Goal: Information Seeking & Learning: Learn about a topic

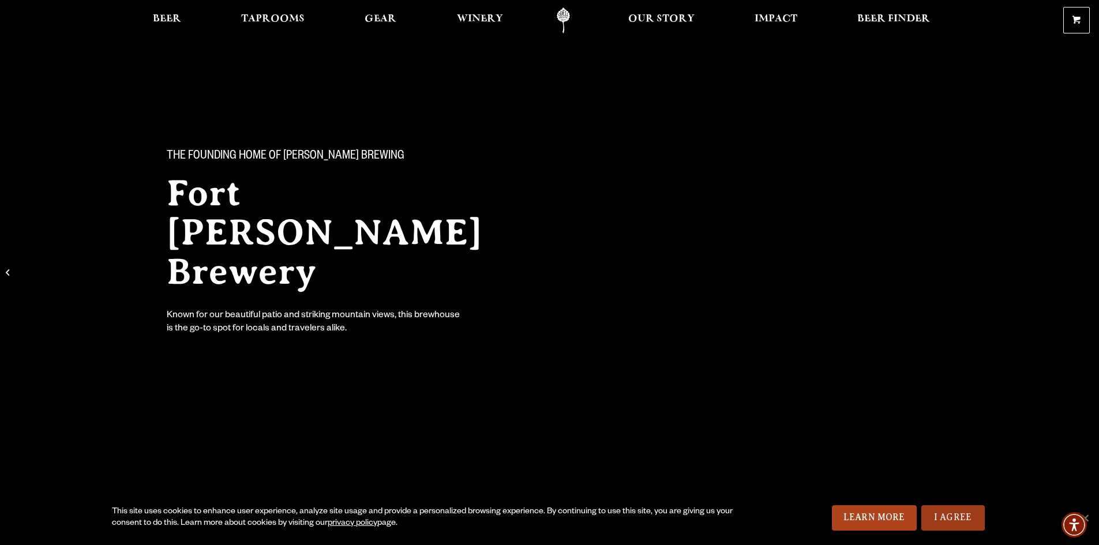
click at [974, 526] on link "I Agree" at bounding box center [953, 518] width 63 height 25
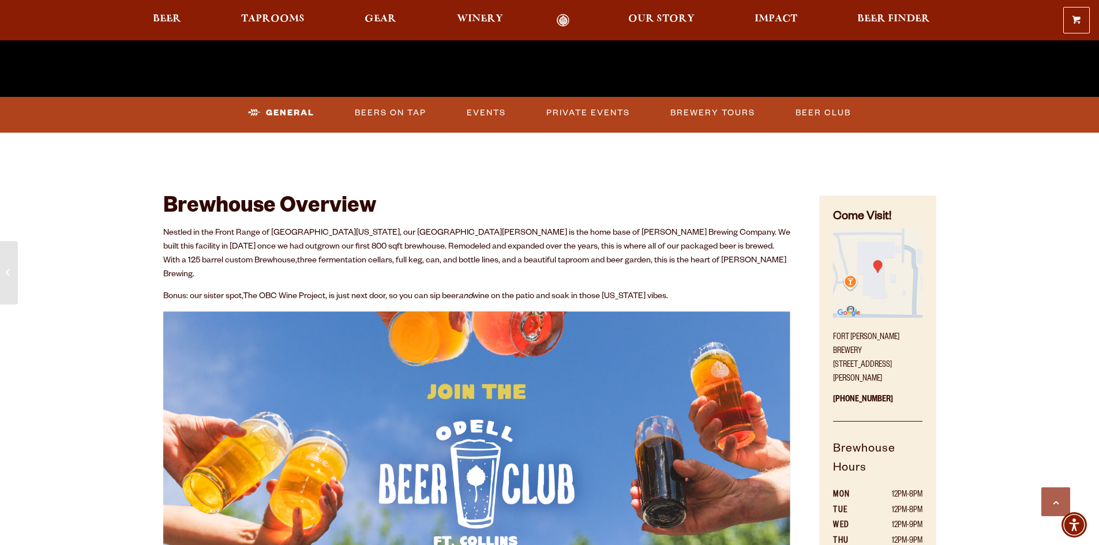
scroll to position [462, 0]
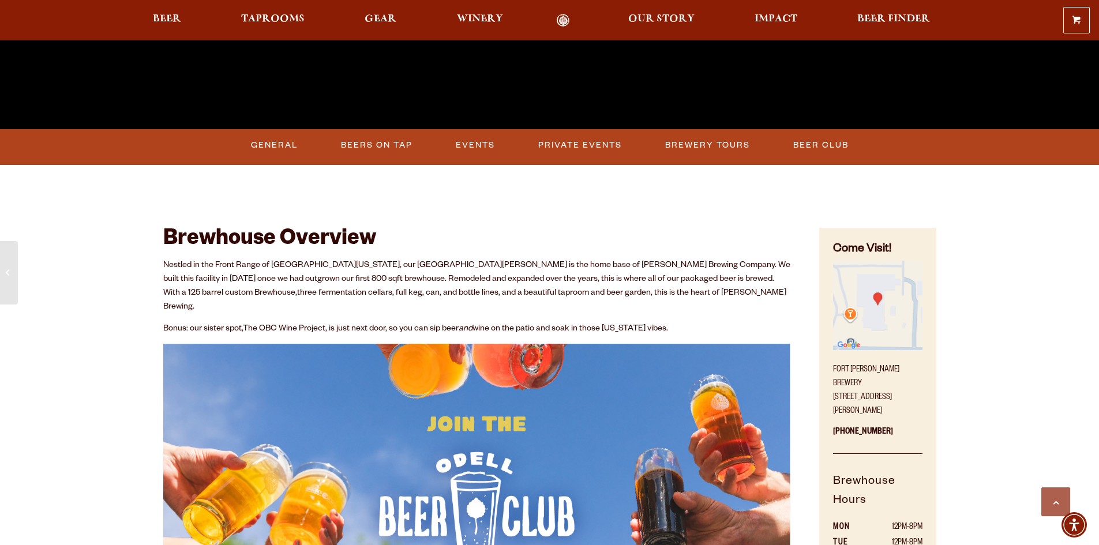
click at [399, 282] on p "Nestled in the Front Range of Northern Colorado, our Fort Collins brewery is th…" at bounding box center [477, 286] width 628 height 55
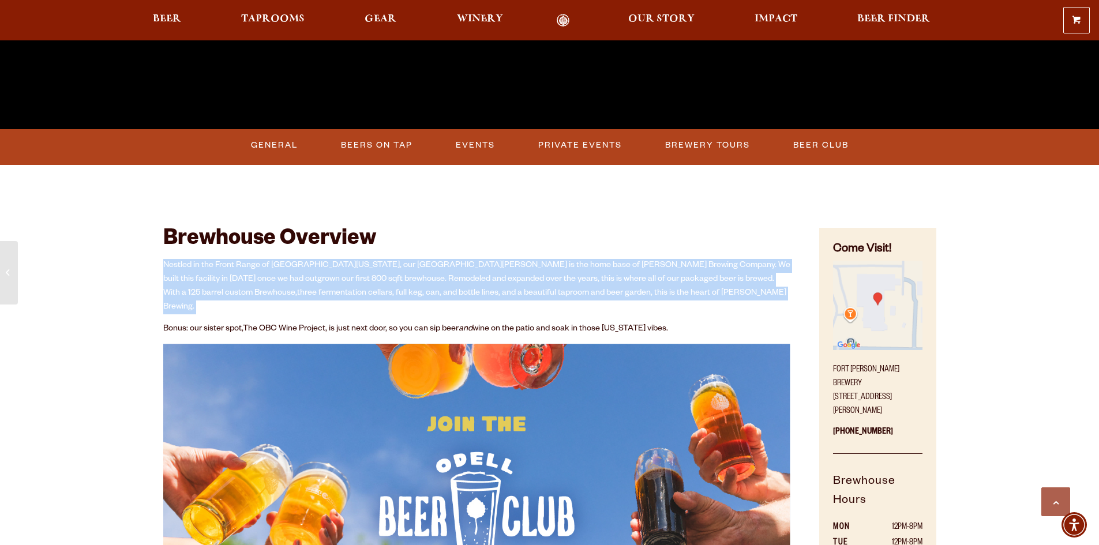
click at [399, 282] on p "Nestled in the Front Range of Northern Colorado, our Fort Collins brewery is th…" at bounding box center [477, 286] width 628 height 55
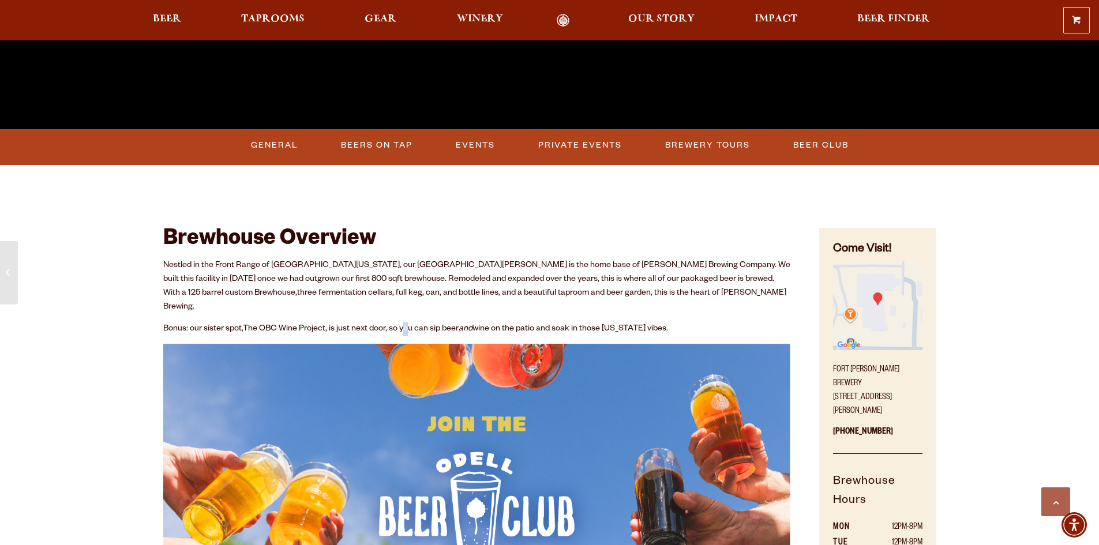
click at [408, 303] on div "Nestled in the Front Range of Northern Colorado, our Fort Collins brewery is th…" at bounding box center [477, 461] width 628 height 405
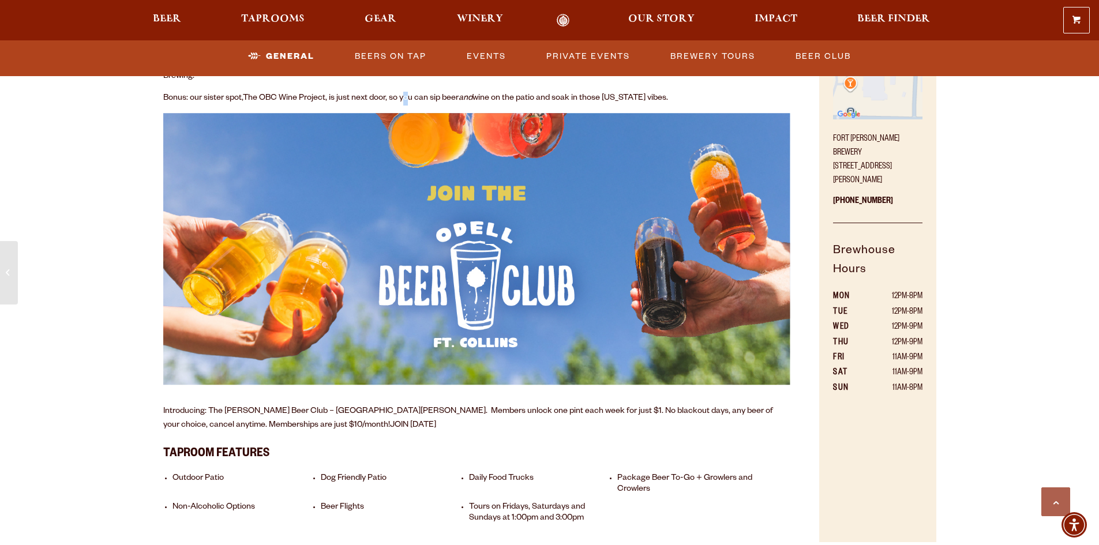
scroll to position [519, 0]
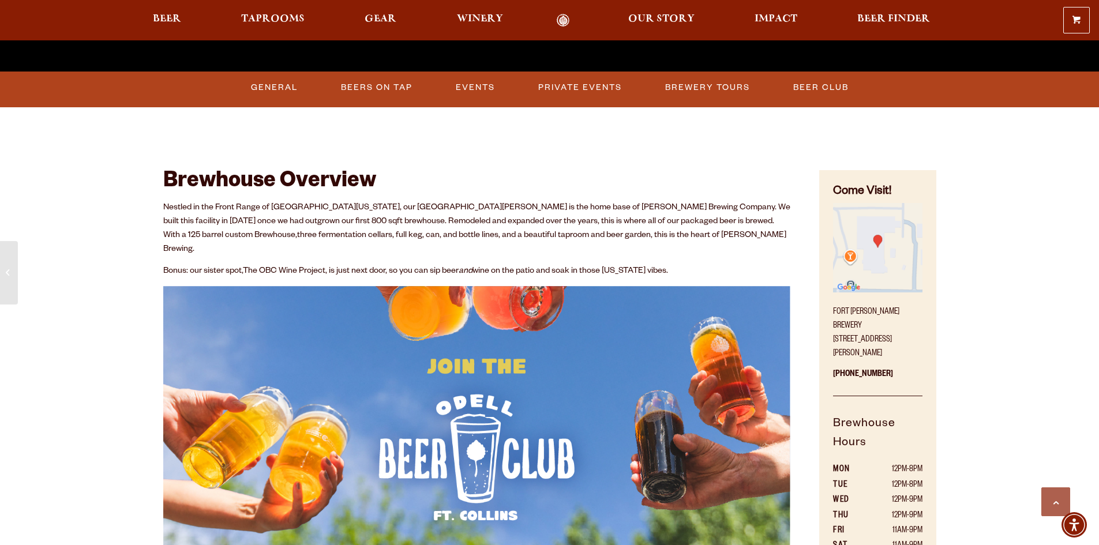
click at [361, 270] on div "Nestled in the Front Range of Northern Colorado, our Fort Collins brewery is th…" at bounding box center [477, 403] width 628 height 405
click at [355, 242] on p "Nestled in the Front Range of Northern Colorado, our Fort Collins brewery is th…" at bounding box center [477, 228] width 628 height 55
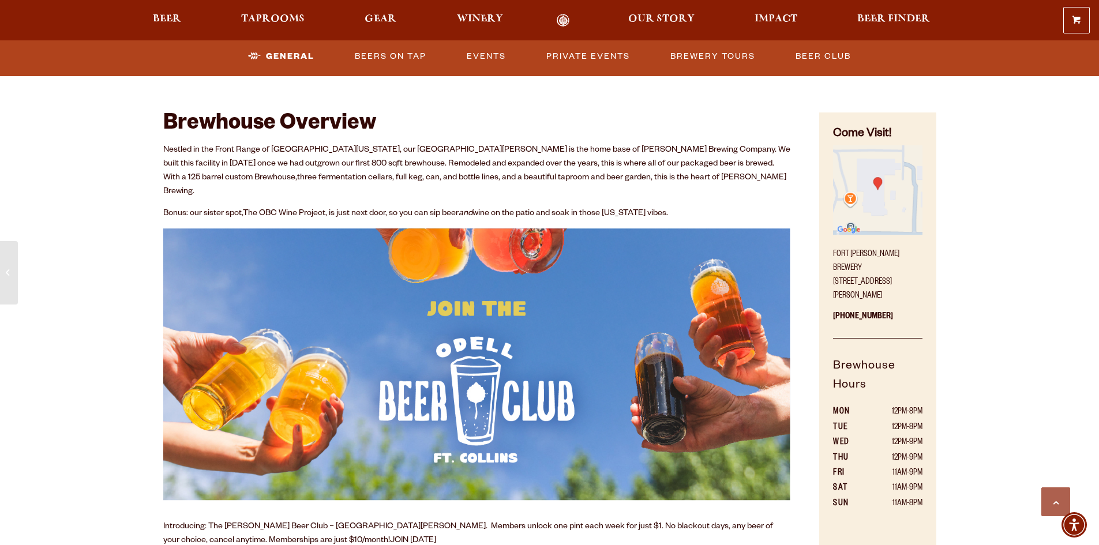
scroll to position [635, 0]
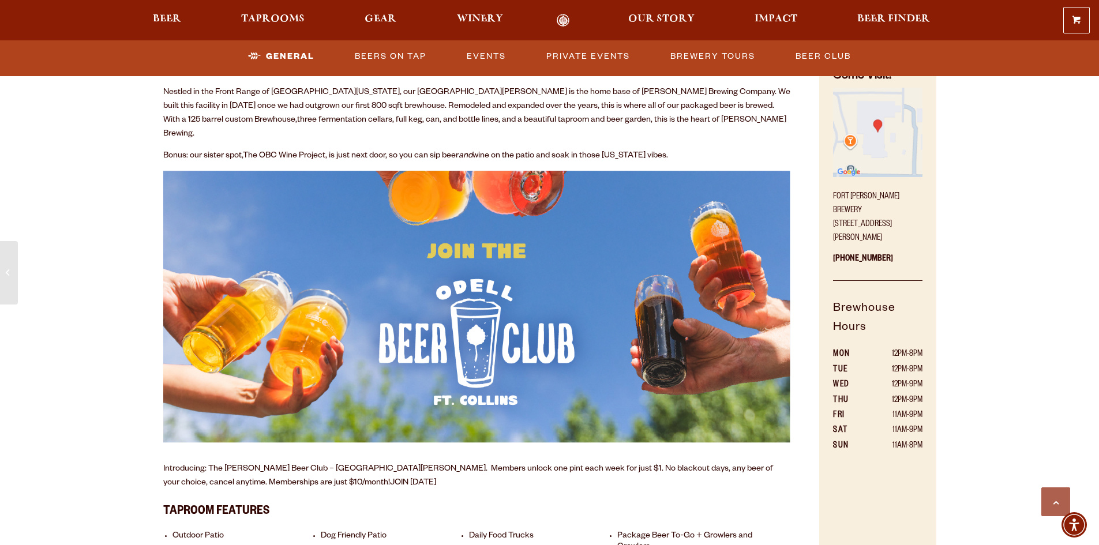
click at [339, 330] on img at bounding box center [477, 307] width 628 height 272
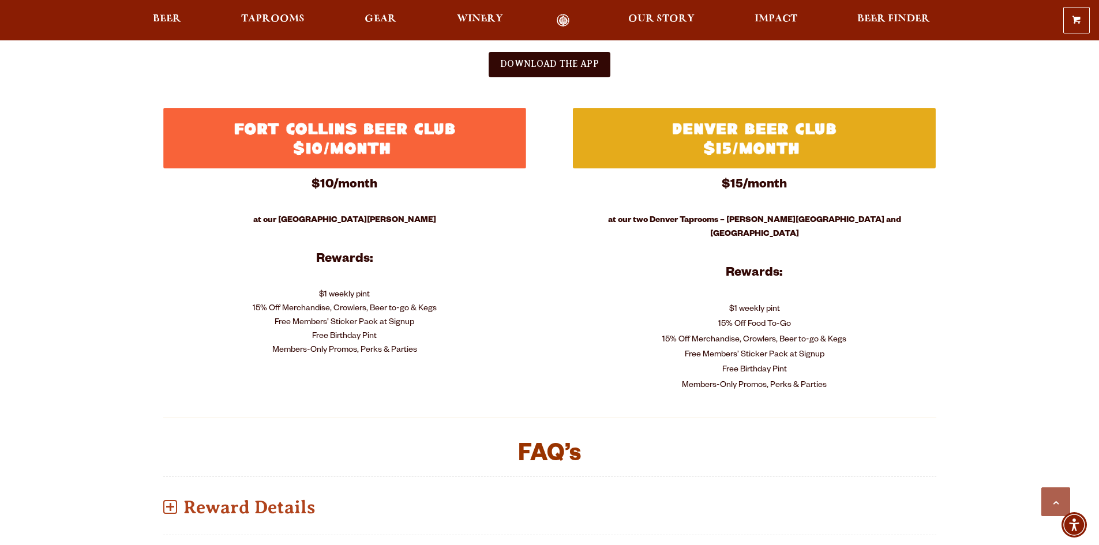
scroll to position [577, 0]
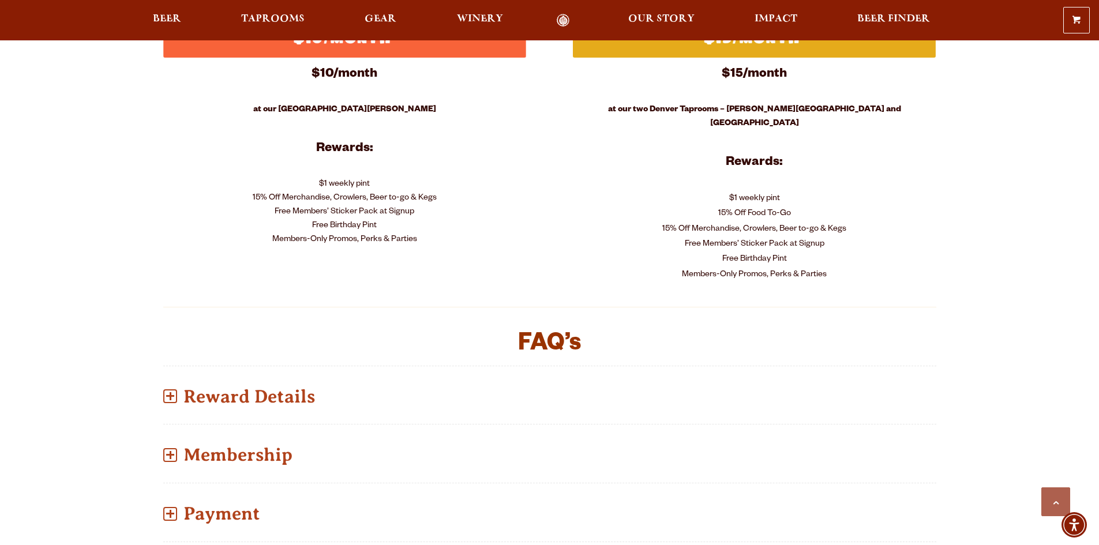
click at [451, 337] on h2 "FAQ’s" at bounding box center [549, 346] width 773 height 28
click at [432, 366] on div "Reward Details $1 weekly pint Expires [DATE] night 11:59pm Includes all 16oz pi…" at bounding box center [549, 396] width 773 height 60
click at [262, 376] on p "Reward Details" at bounding box center [549, 396] width 773 height 41
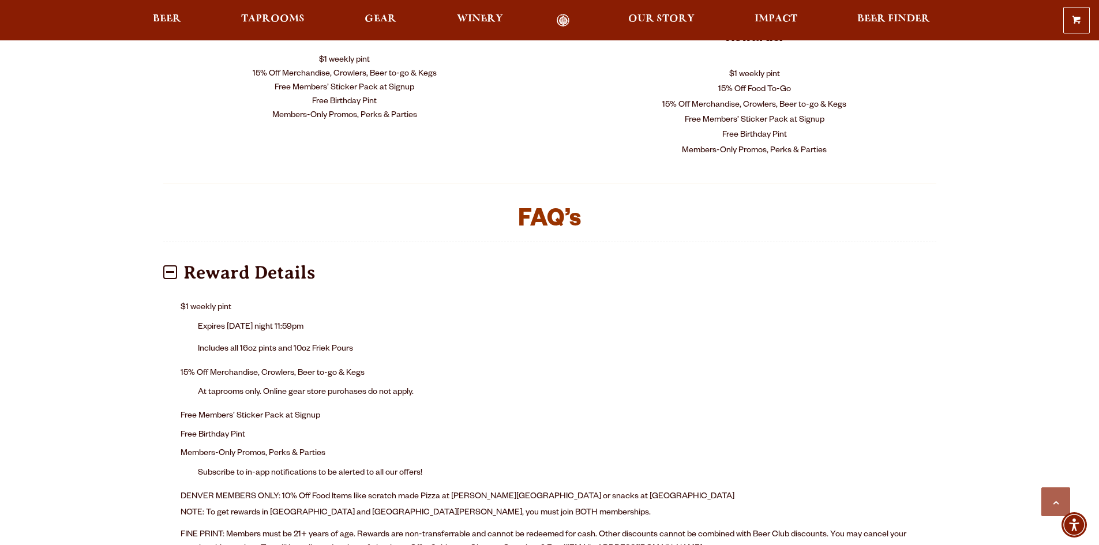
scroll to position [866, 0]
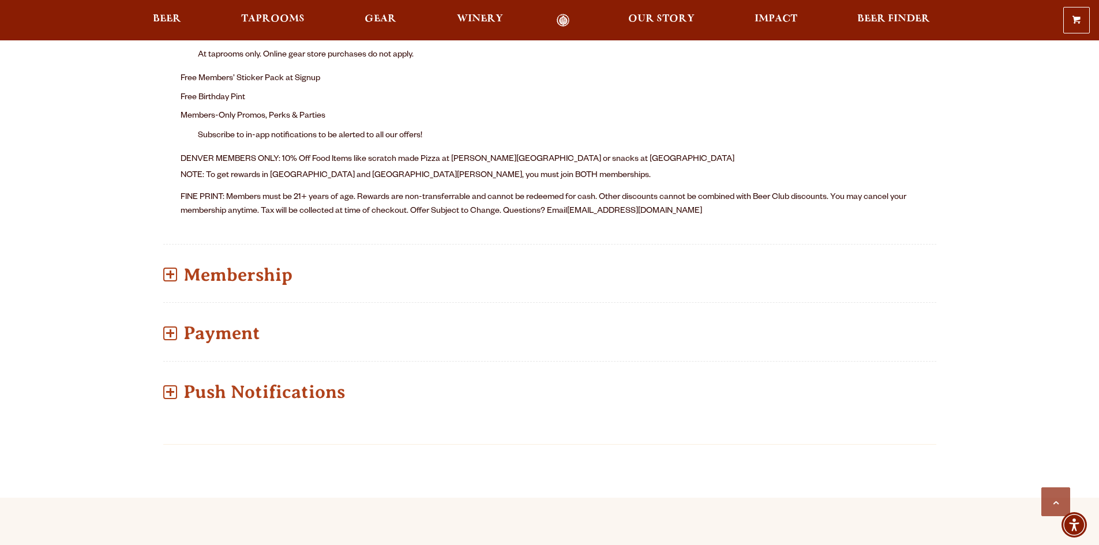
click at [286, 286] on div "Membership Oops! – I didn’t get my pint this week – can I get two next week? No…" at bounding box center [549, 274] width 773 height 60
click at [290, 266] on p "Membership" at bounding box center [549, 275] width 773 height 41
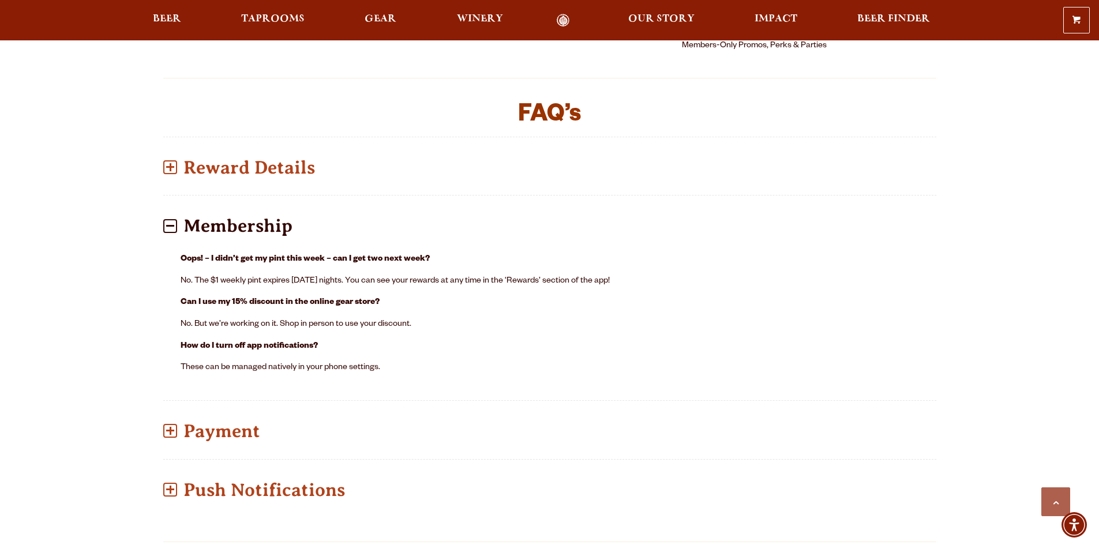
scroll to position [779, 0]
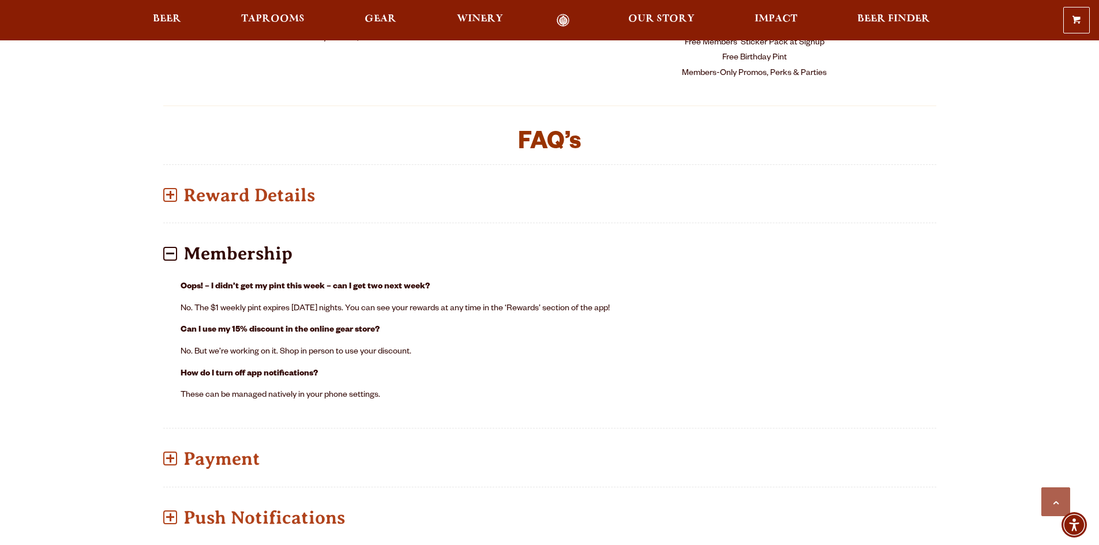
click at [314, 274] on div "Oops! – I didn’t get my pint this week – can I get two next week? No. The $1 we…" at bounding box center [549, 346] width 773 height 144
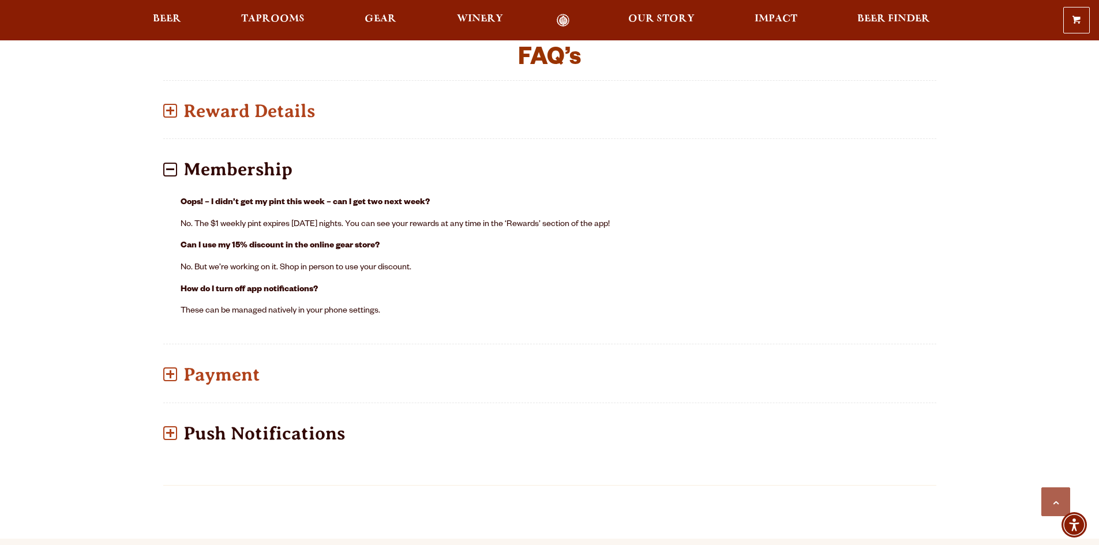
scroll to position [952, 0]
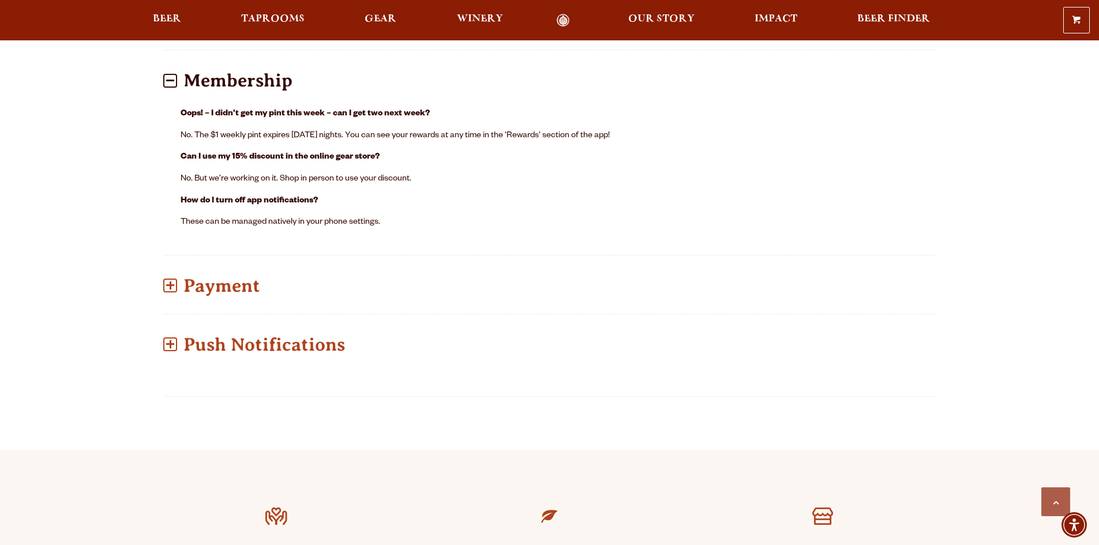
click at [257, 270] on p "Payment" at bounding box center [549, 285] width 773 height 41
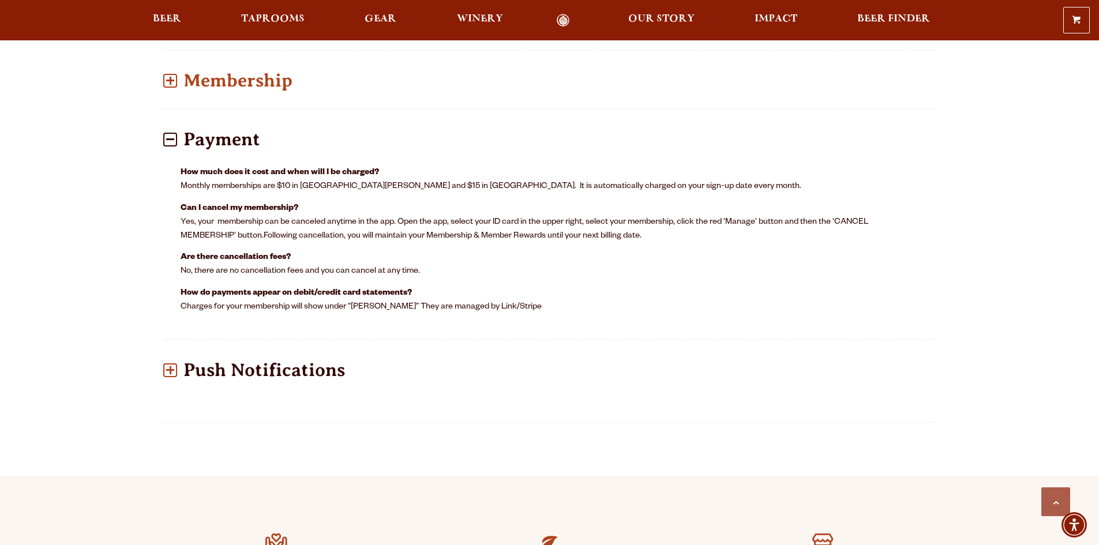
click at [329, 354] on p "Push Notifications" at bounding box center [549, 370] width 773 height 41
